Goal: Task Accomplishment & Management: Use online tool/utility

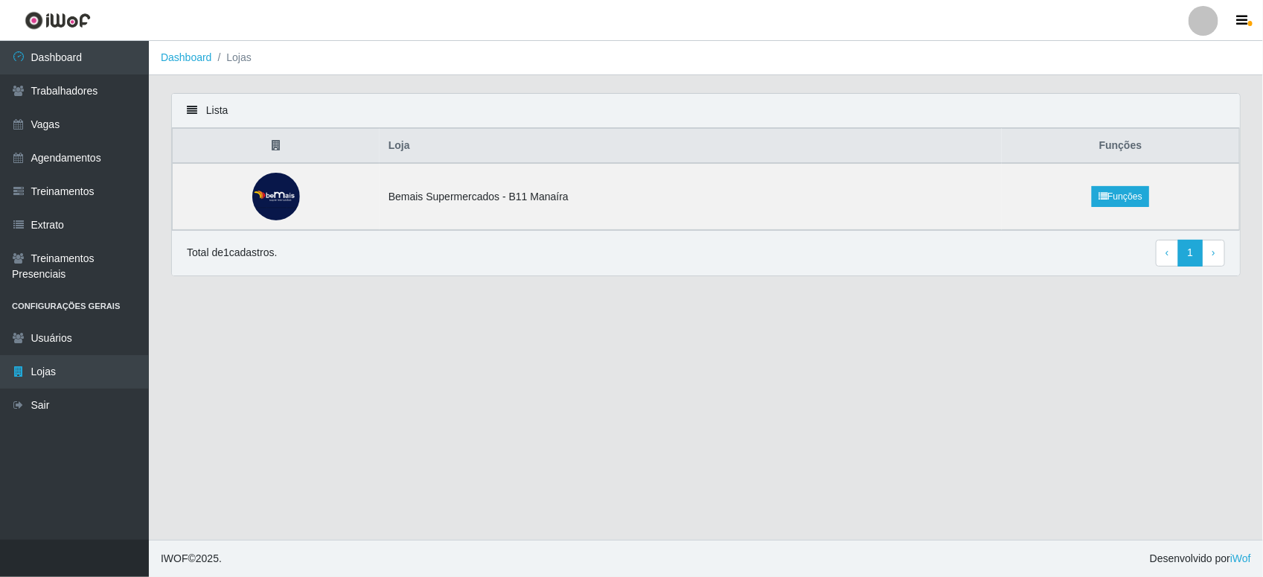
click at [100, 38] on link at bounding box center [57, 20] width 115 height 41
click at [100, 57] on link "Dashboard" at bounding box center [74, 57] width 149 height 33
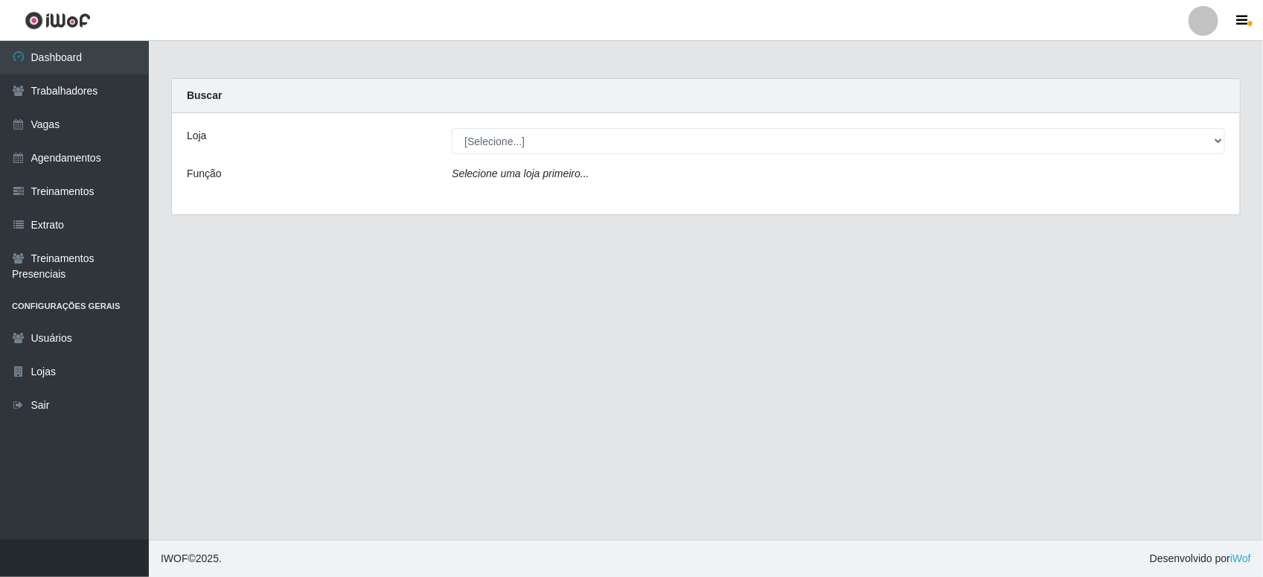
click at [1058, 162] on div "Loja [Selecione...] Bemais Supermercados - B11 Manaíra Função Selecione uma loj…" at bounding box center [706, 163] width 1068 height 101
drag, startPoint x: 1059, startPoint y: 157, endPoint x: 1052, endPoint y: 153, distance: 7.7
click at [1059, 159] on div "Loja [Selecione...] Bemais Supermercados - B11 Manaíra Função Selecione uma loj…" at bounding box center [706, 163] width 1068 height 101
click at [962, 124] on div "Loja [Selecione...] Bemais Supermercados - B11 Manaíra Função Selecione uma loj…" at bounding box center [706, 163] width 1068 height 101
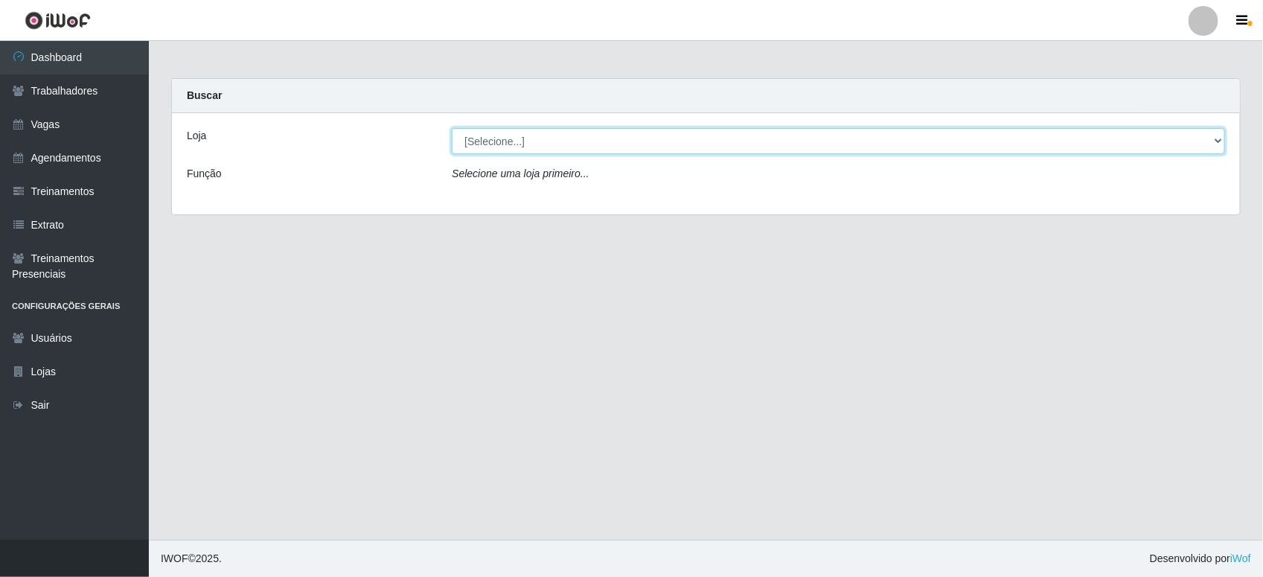
click at [903, 147] on select "[Selecione...] Bemais Supermercados - B11 Manaíra" at bounding box center [838, 141] width 773 height 26
select select "409"
click at [452, 128] on select "[Selecione...] Bemais Supermercados - B11 Manaíra" at bounding box center [838, 141] width 773 height 26
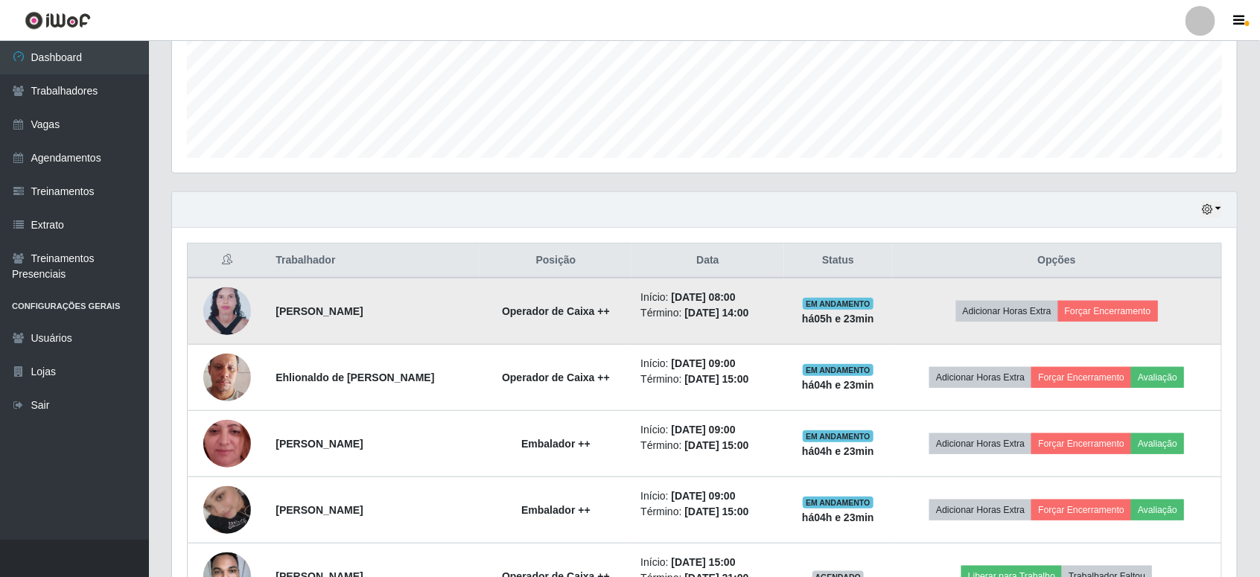
scroll to position [465, 0]
